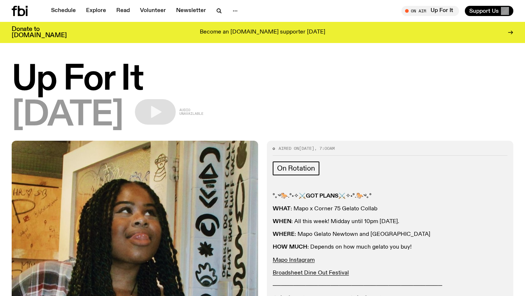
scroll to position [812, 0]
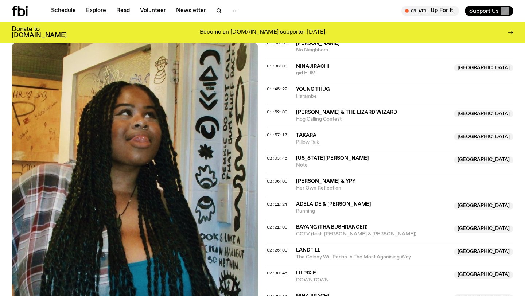
click at [24, 9] on icon at bounding box center [20, 11] width 16 height 10
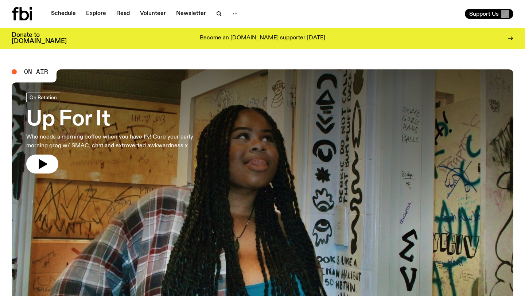
click at [23, 14] on icon at bounding box center [22, 13] width 20 height 13
click at [21, 13] on icon at bounding box center [24, 13] width 9 height 13
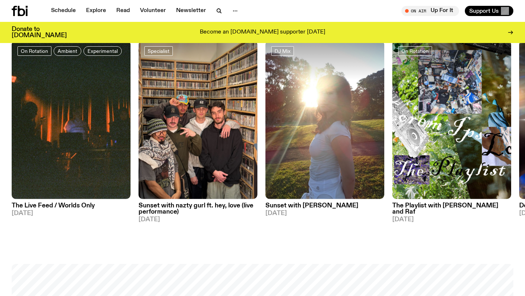
scroll to position [363, 0]
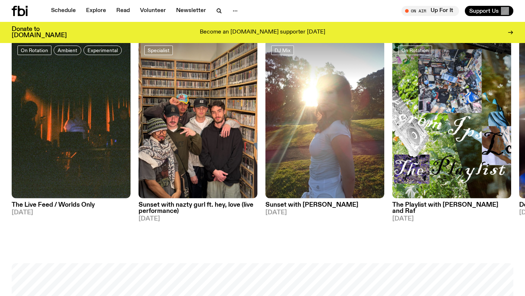
click at [82, 206] on h3 "The Live Feed / Worlds Only" at bounding box center [71, 205] width 119 height 6
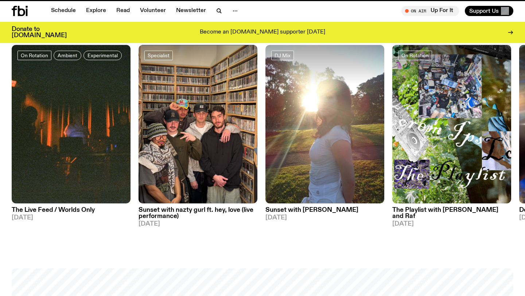
scroll to position [357, 0]
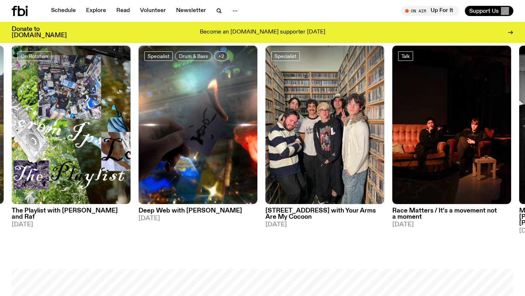
click at [308, 210] on h3 "[STREET_ADDRESS] with Your Arms Are My Cocoon" at bounding box center [324, 214] width 119 height 12
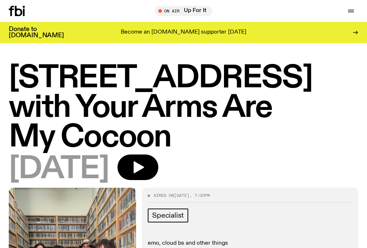
drag, startPoint x: 105, startPoint y: 213, endPoint x: 35, endPoint y: 205, distance: 70.1
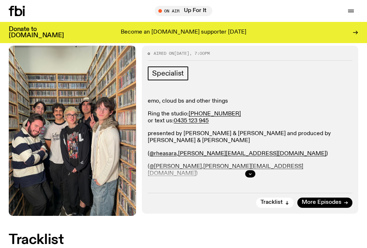
scroll to position [146, 0]
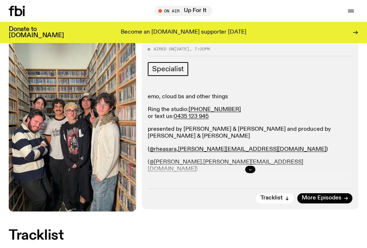
click at [248, 167] on icon "button" at bounding box center [250, 169] width 4 height 4
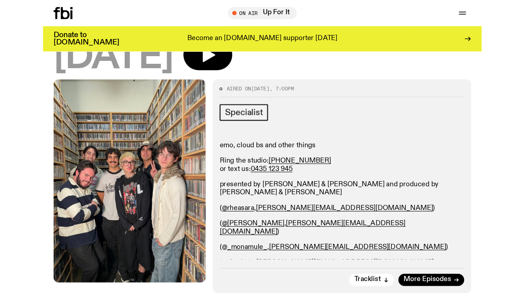
scroll to position [123, 0]
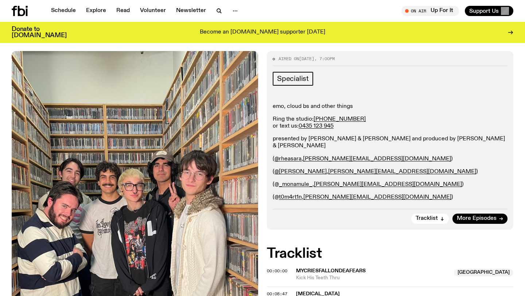
click at [25, 12] on icon at bounding box center [21, 11] width 7 height 10
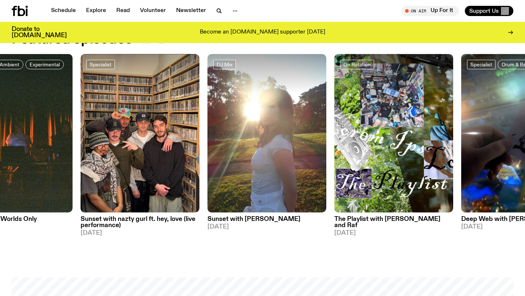
scroll to position [347, 0]
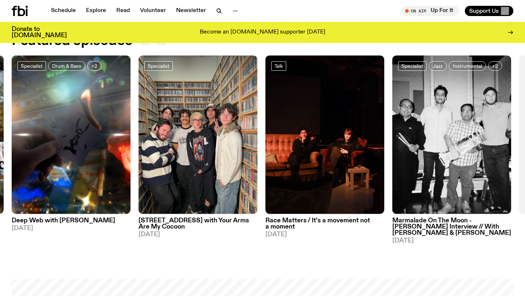
click at [312, 222] on h3 "Race Matters / It's a movement not a moment" at bounding box center [324, 224] width 119 height 12
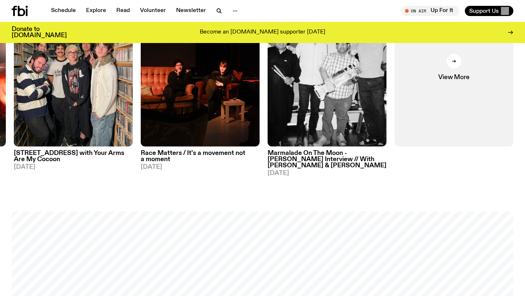
scroll to position [394, 0]
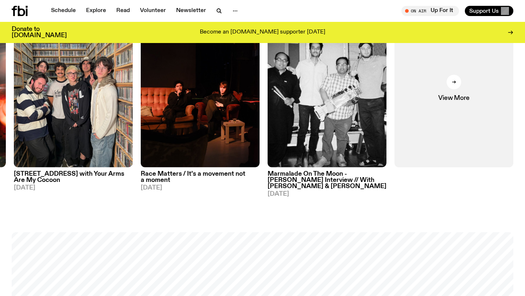
click at [346, 174] on h3 "Marmalade On The Moon - [PERSON_NAME] Interview // With [PERSON_NAME] & [PERSON…" at bounding box center [327, 180] width 119 height 19
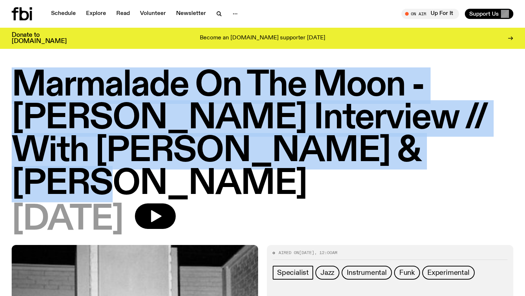
drag, startPoint x: 15, startPoint y: 82, endPoint x: 392, endPoint y: 153, distance: 383.2
click at [392, 153] on h1 "Marmalade On The Moon - [PERSON_NAME] Interview // With [PERSON_NAME] & [PERSON…" at bounding box center [263, 134] width 502 height 131
copy h1 "Marmalade On The Moon - [PERSON_NAME] Interview // With [PERSON_NAME] & [PERSON…"
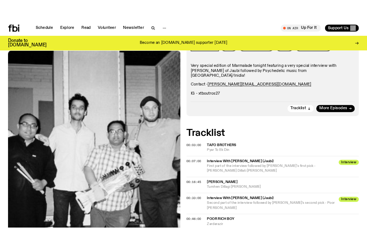
scroll to position [232, 0]
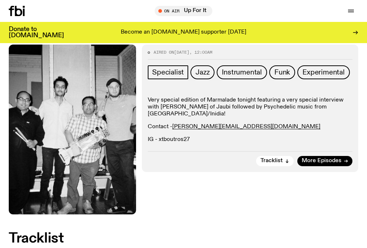
drag, startPoint x: 58, startPoint y: 111, endPoint x: 186, endPoint y: 101, distance: 129.0
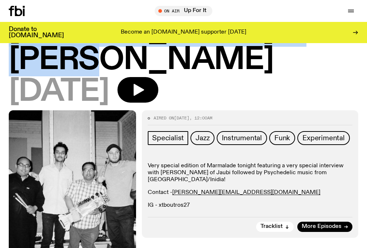
scroll to position [165, 0]
